Goal: Navigation & Orientation: Go to known website

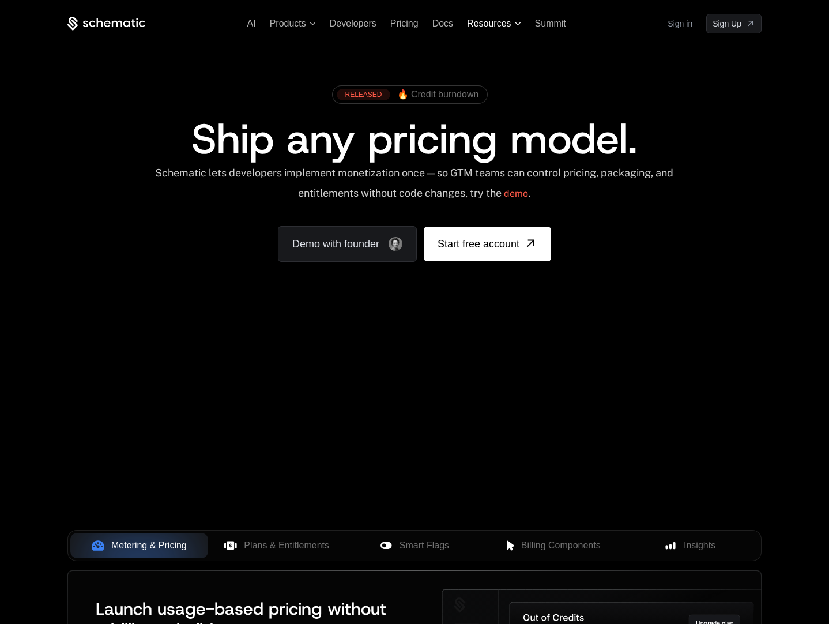
click at [506, 22] on span "Resources" at bounding box center [489, 23] width 44 height 10
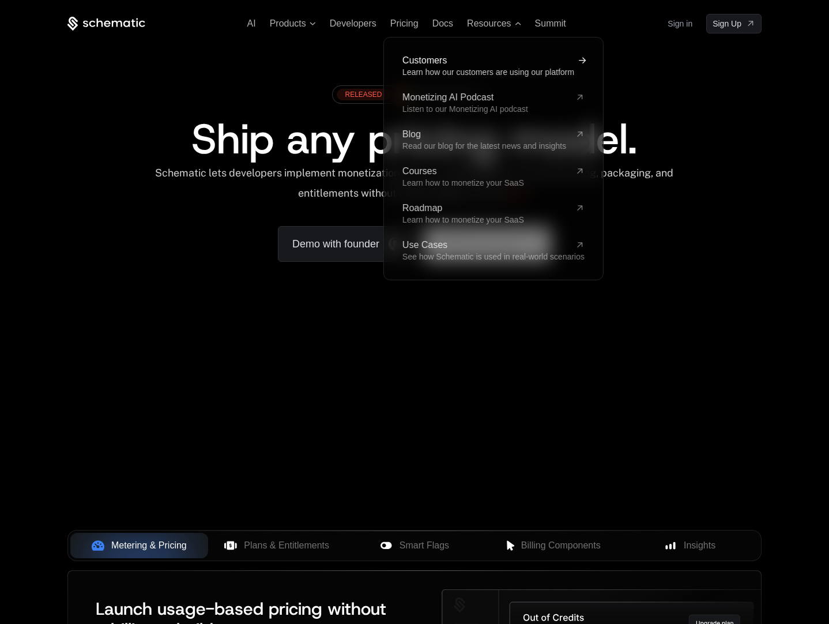
click at [427, 62] on span "Customers" at bounding box center [487, 60] width 168 height 9
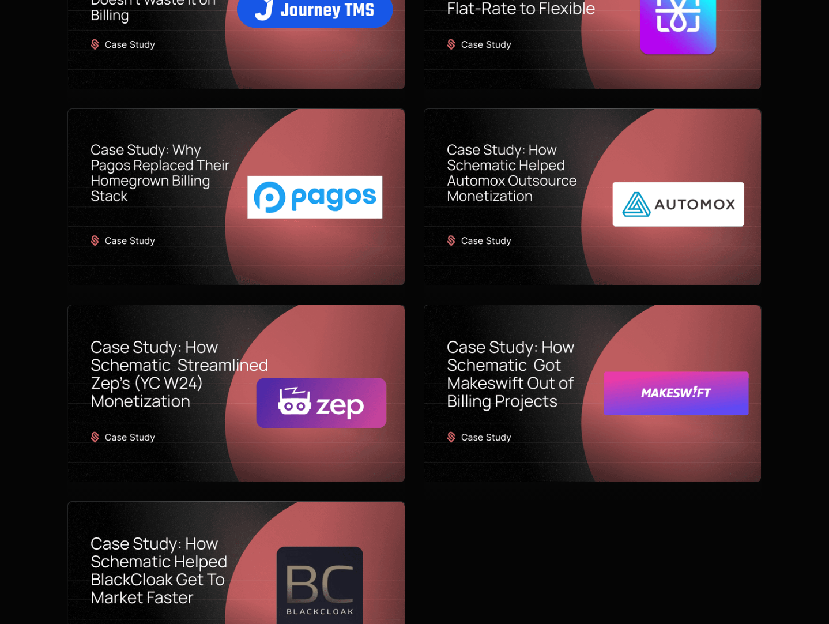
scroll to position [396, 0]
